Goal: Information Seeking & Learning: Learn about a topic

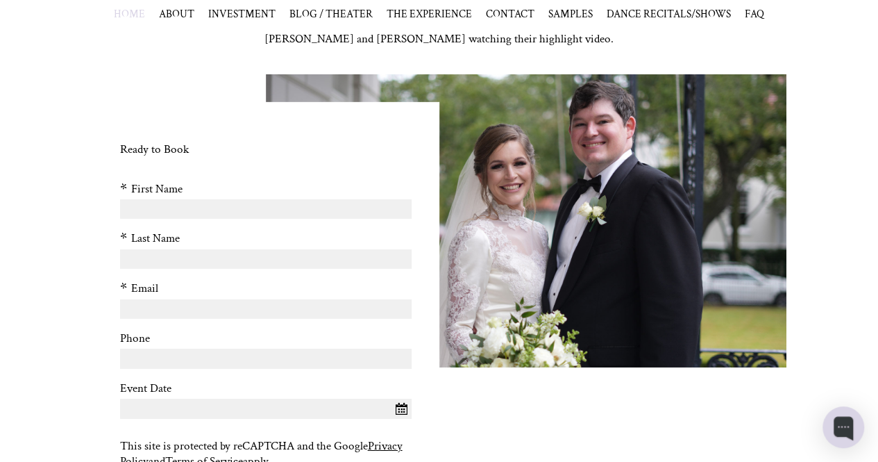
scroll to position [2121, 0]
click at [608, 403] on div at bounding box center [526, 308] width 521 height 469
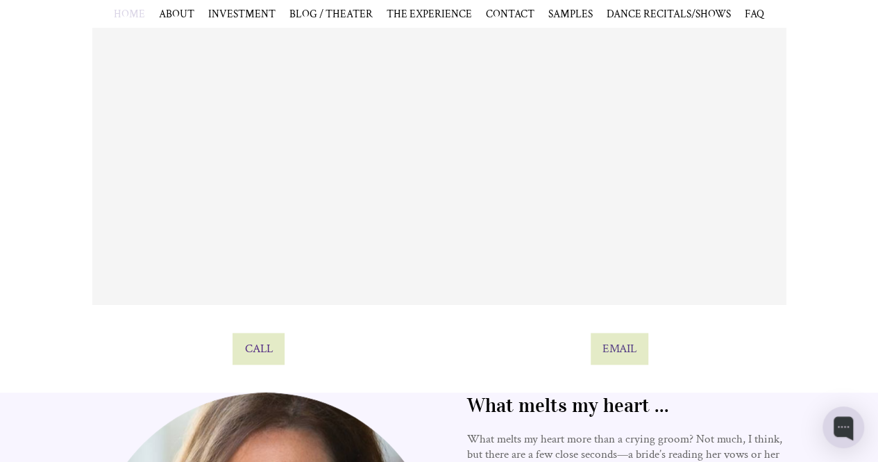
scroll to position [0, 0]
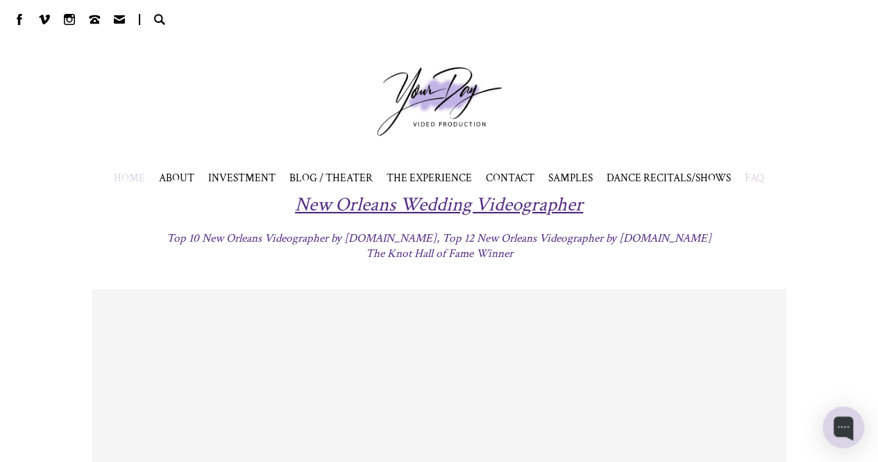
click at [751, 179] on span "FAQ" at bounding box center [754, 178] width 19 height 14
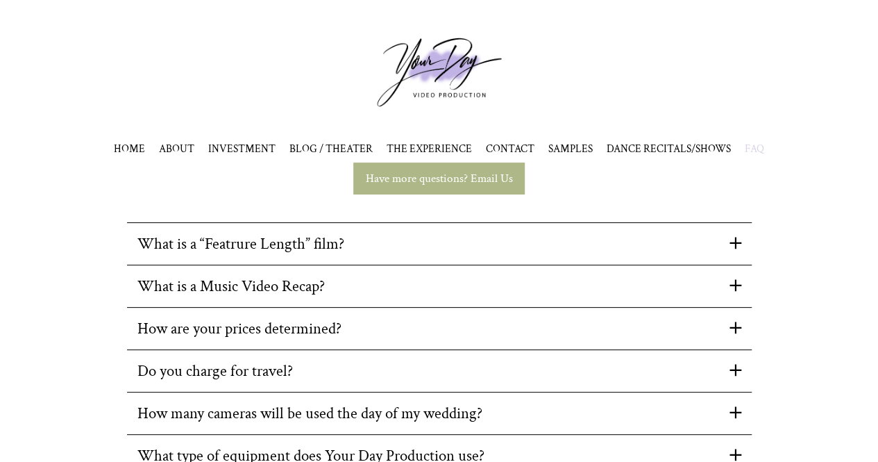
scroll to position [92, 0]
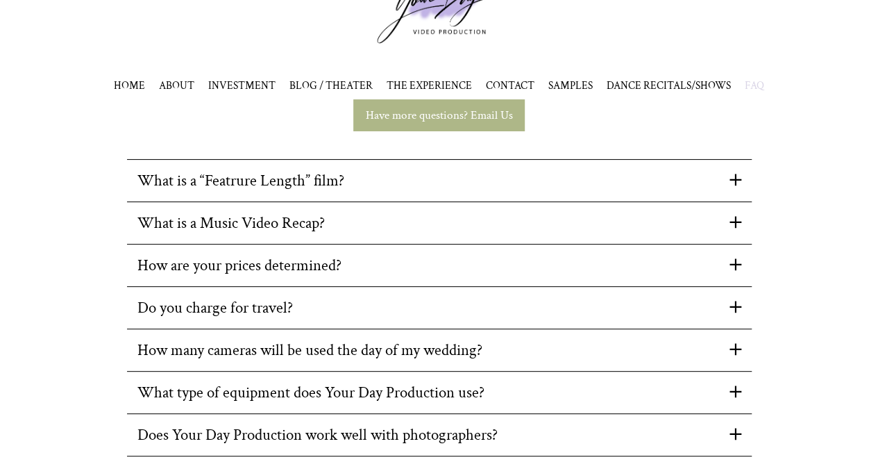
click at [371, 263] on dt "How are your prices determined?" at bounding box center [428, 265] width 582 height 21
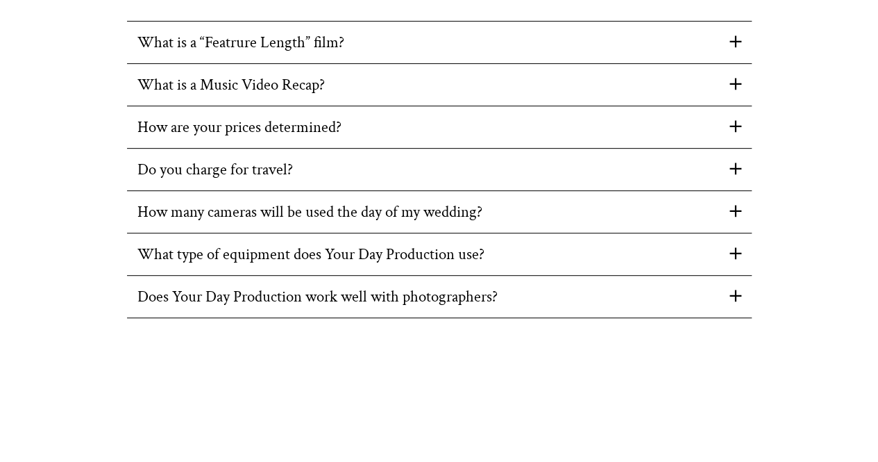
scroll to position [232, 0]
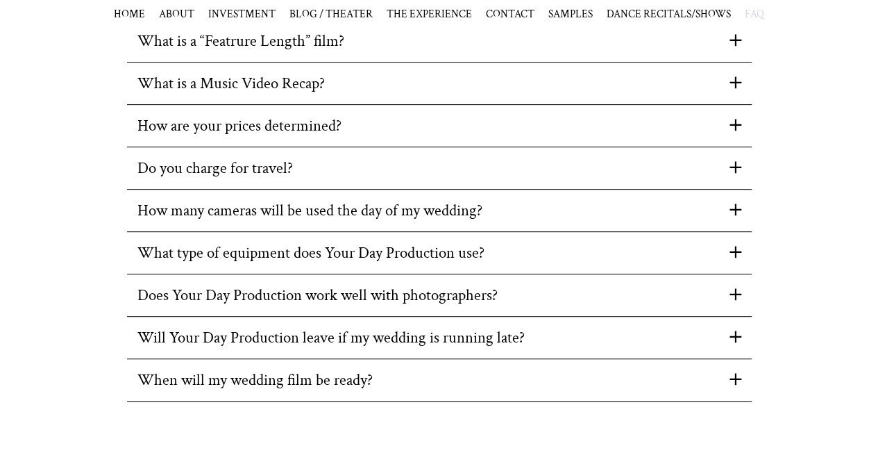
click at [371, 221] on dt "How many cameras will be used the day of my wedding?" at bounding box center [428, 210] width 582 height 21
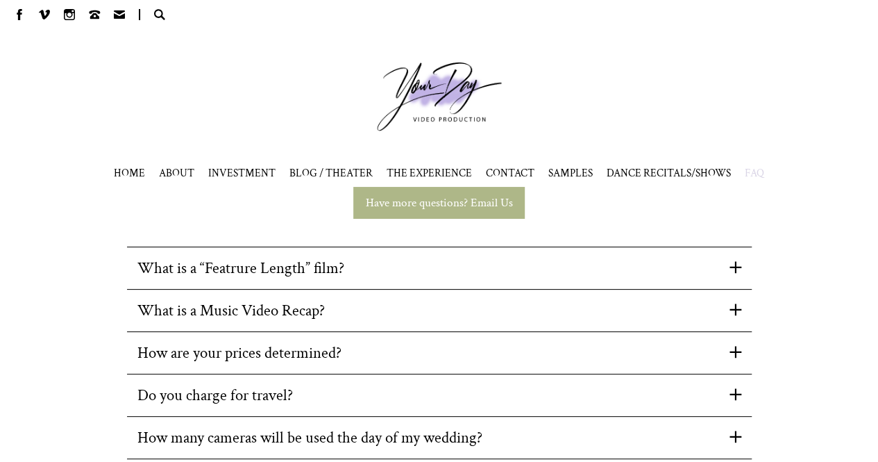
scroll to position [0, 0]
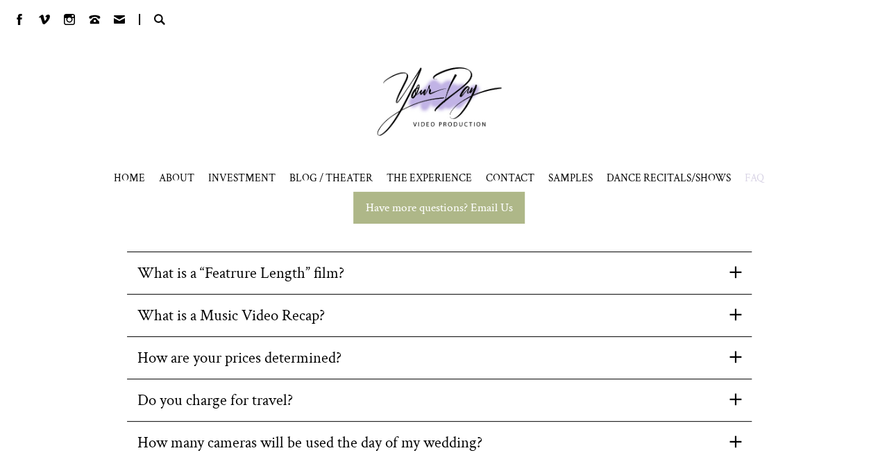
click at [223, 180] on span "INVESTMENT" at bounding box center [241, 178] width 67 height 14
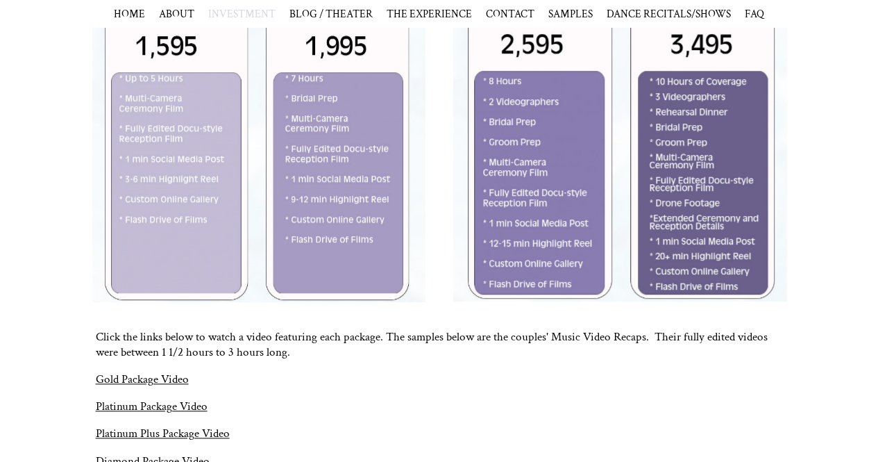
scroll to position [637, 0]
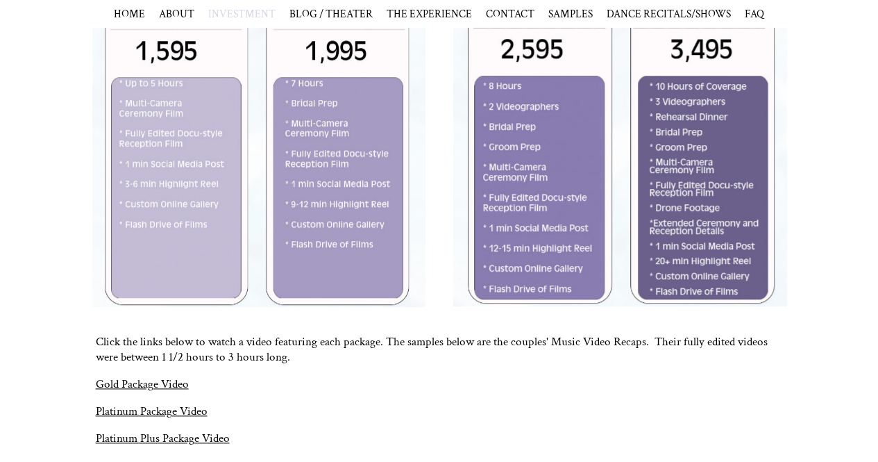
click at [137, 385] on link "Gold Package Video" at bounding box center [142, 383] width 93 height 15
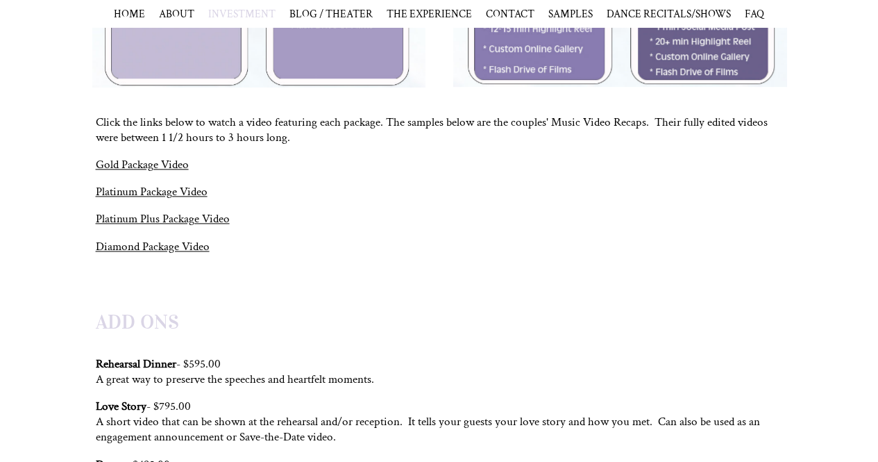
scroll to position [971, 0]
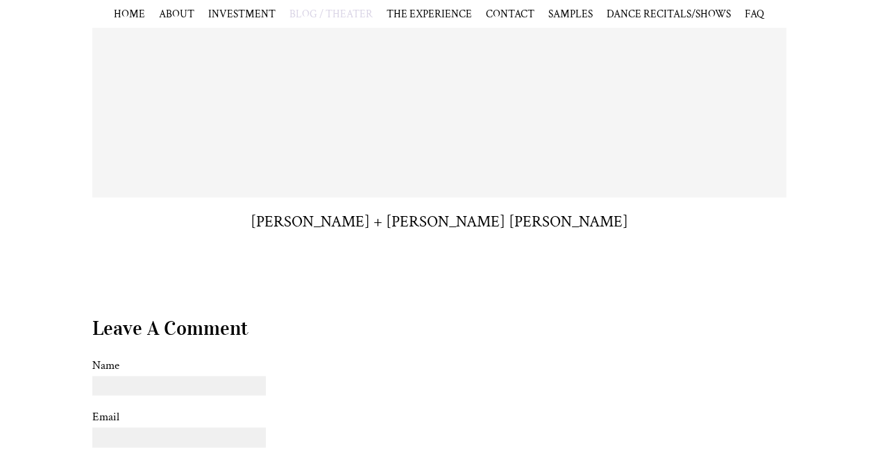
scroll to position [777, 0]
